Goal: Consume media (video, audio)

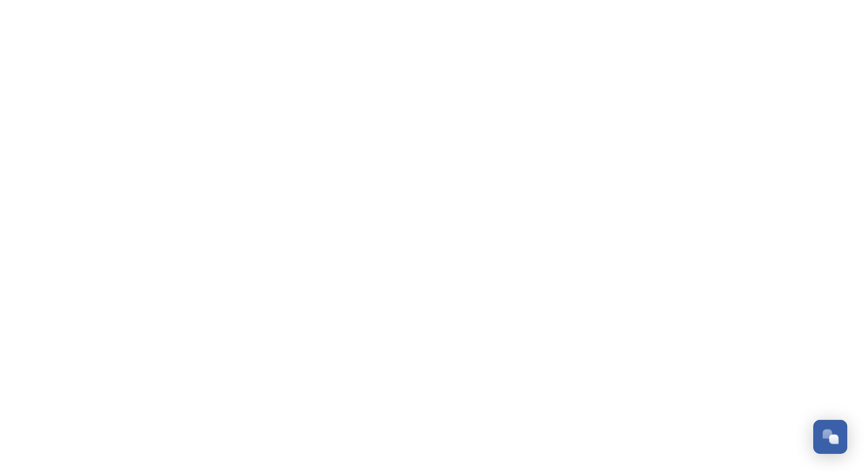
scroll to position [1803, 0]
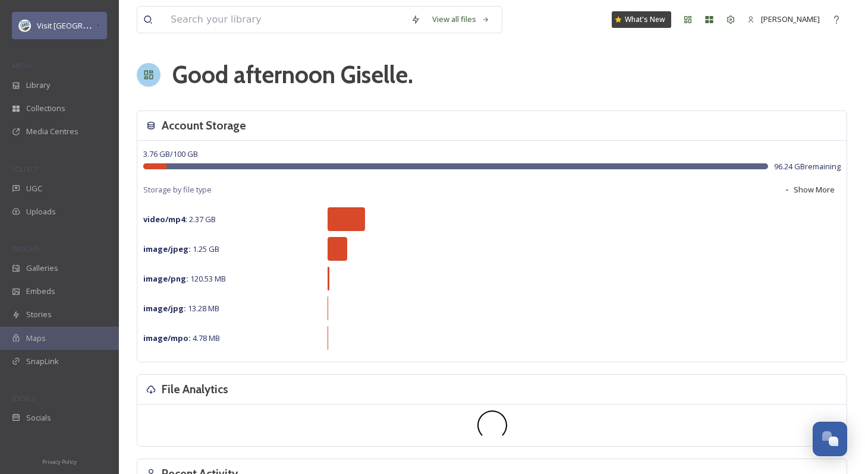
click at [40, 27] on span "Visit [GEOGRAPHIC_DATA] Parks" at bounding box center [94, 25] width 114 height 11
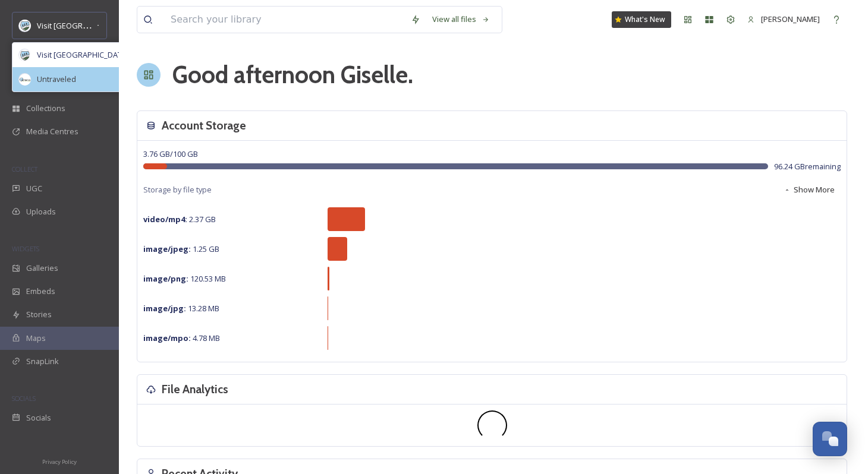
click at [67, 69] on div "Untraveled" at bounding box center [84, 79] width 144 height 24
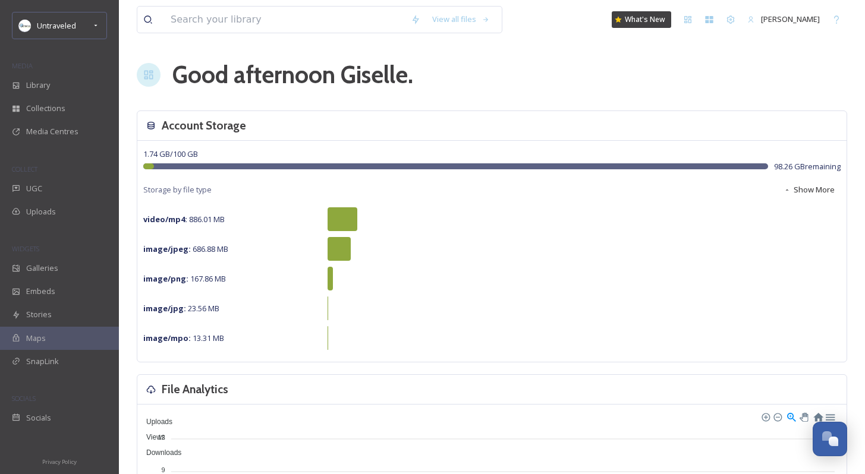
click at [62, 151] on div "Untraveled MEDIA Library Collections Media Centres COLLECT UGC Uploads WIDGETS …" at bounding box center [59, 221] width 119 height 418
click at [56, 89] on div "Library" at bounding box center [59, 85] width 119 height 23
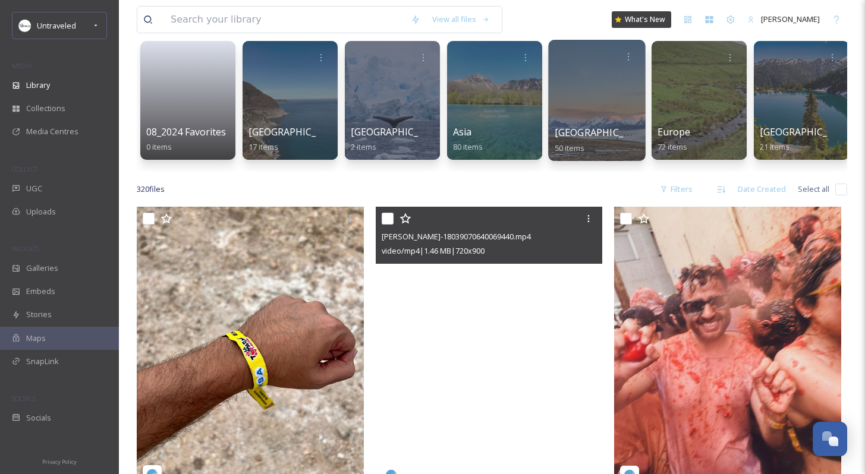
scroll to position [32, 0]
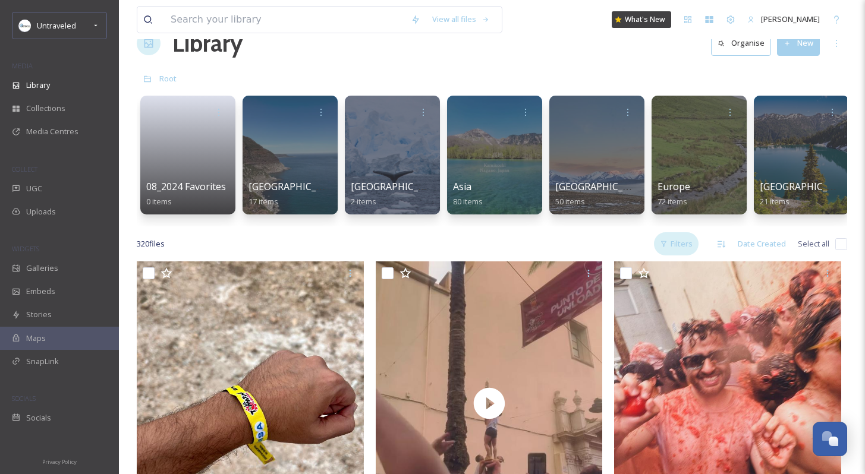
click at [680, 252] on div "Filters" at bounding box center [676, 243] width 45 height 23
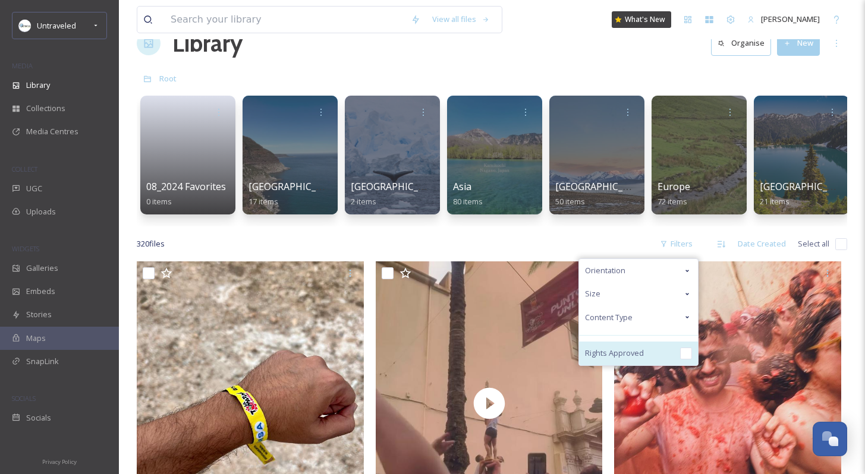
click at [633, 359] on span "Rights Approved" at bounding box center [614, 353] width 59 height 11
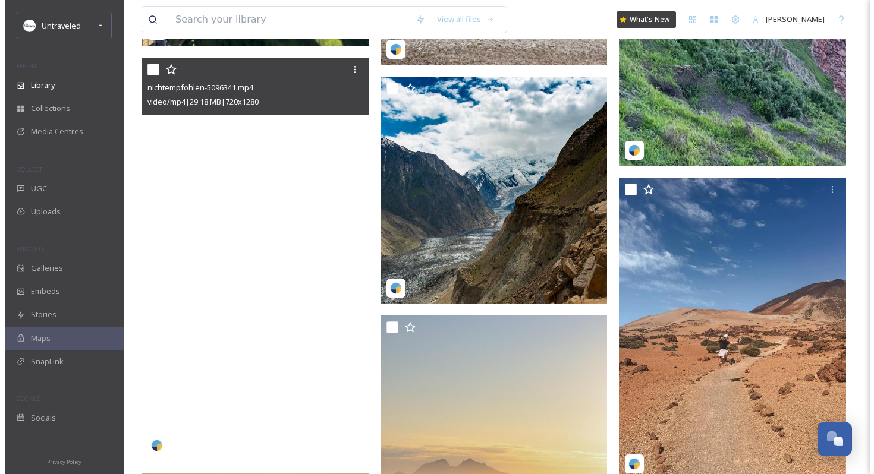
scroll to position [1538, 0]
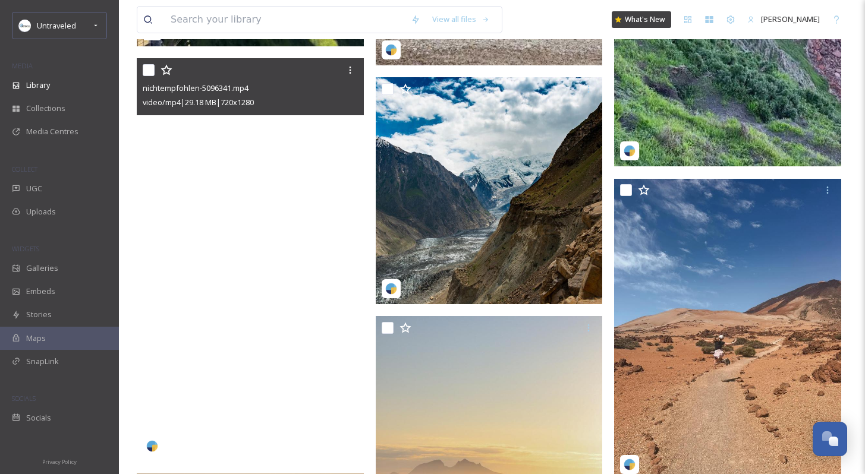
click at [295, 260] on video "nichtempfohlen-5096341.mp4" at bounding box center [250, 260] width 227 height 404
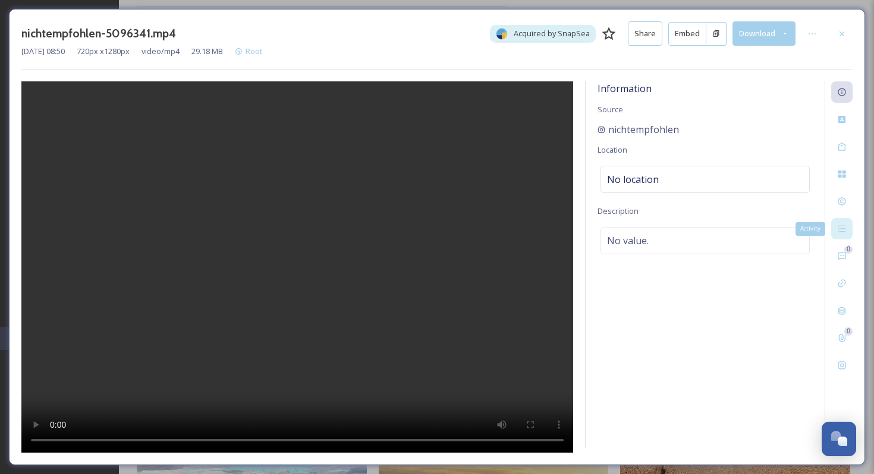
click at [849, 234] on div "Activity" at bounding box center [841, 228] width 21 height 21
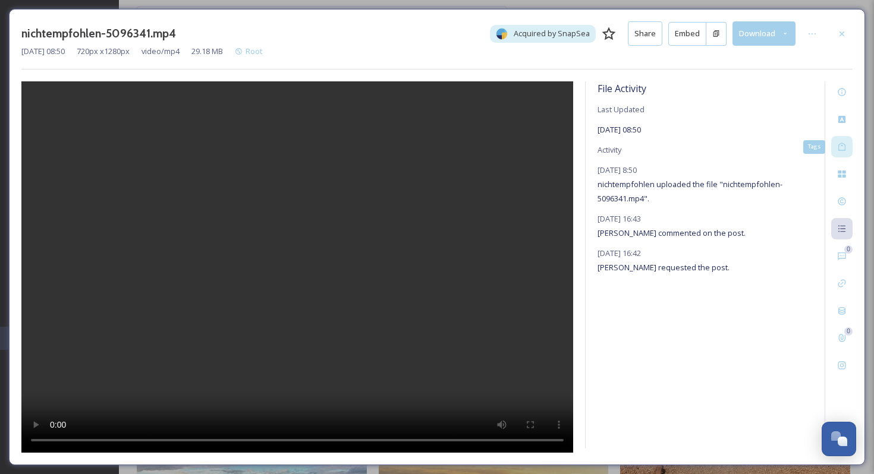
click at [844, 150] on icon at bounding box center [842, 147] width 10 height 10
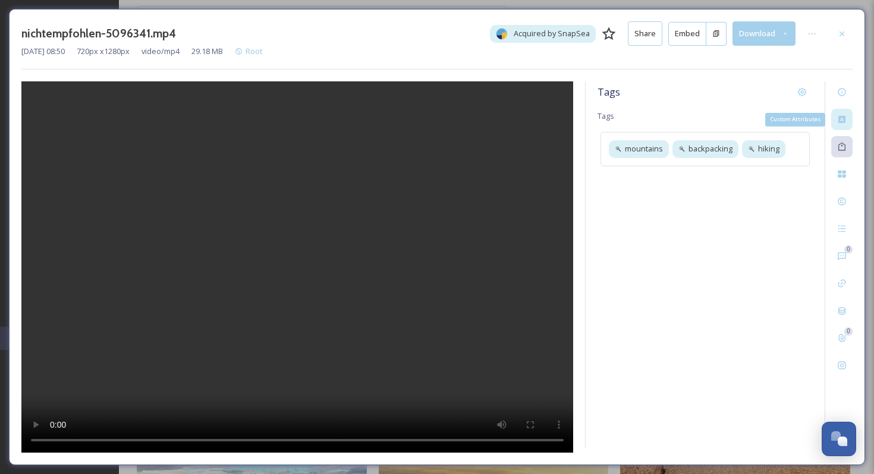
click at [844, 120] on icon at bounding box center [841, 119] width 7 height 7
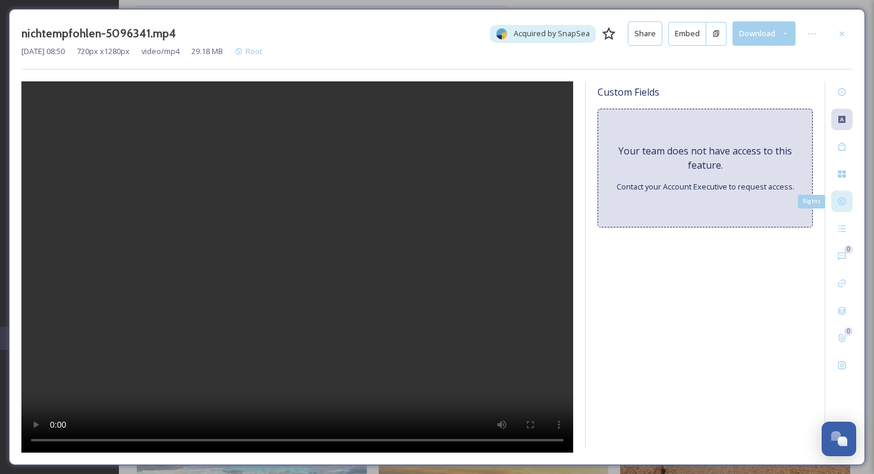
click at [847, 208] on div "Rights" at bounding box center [841, 201] width 21 height 21
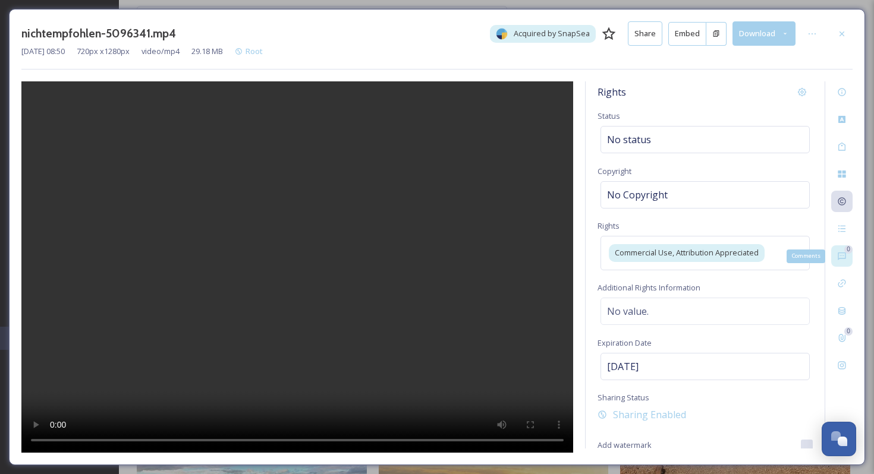
click at [847, 257] on div "0 Comments" at bounding box center [841, 256] width 21 height 21
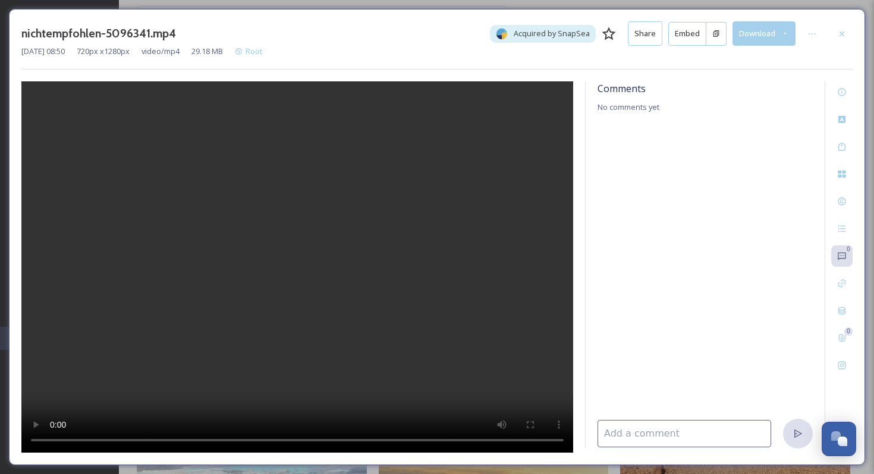
click at [634, 436] on input at bounding box center [685, 433] width 174 height 27
paste input "Vorarlberg"
type input "Vorarlberg"
click at [803, 435] on div at bounding box center [798, 434] width 30 height 30
